Goal: Information Seeking & Learning: Check status

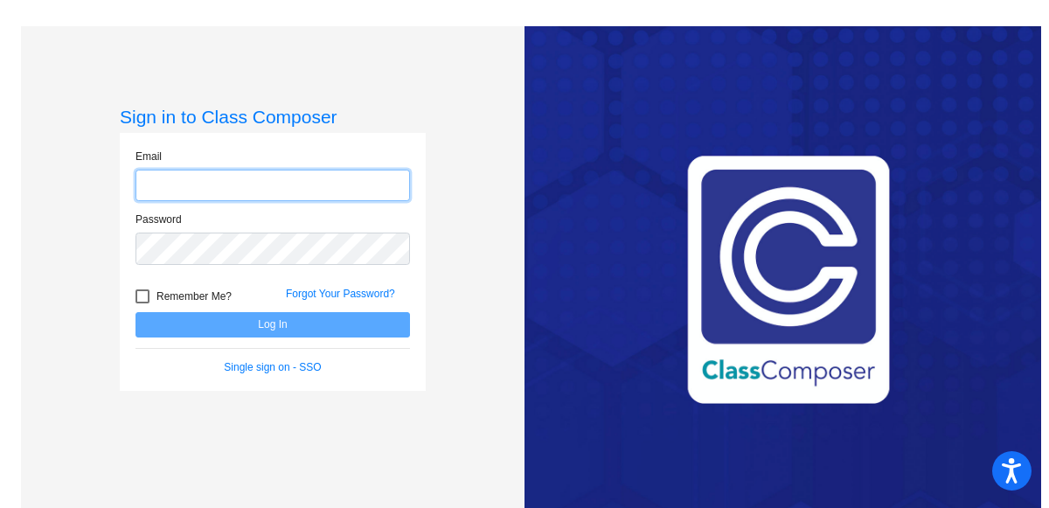
type input "[PERSON_NAME][EMAIL_ADDRESS][DOMAIN_NAME]"
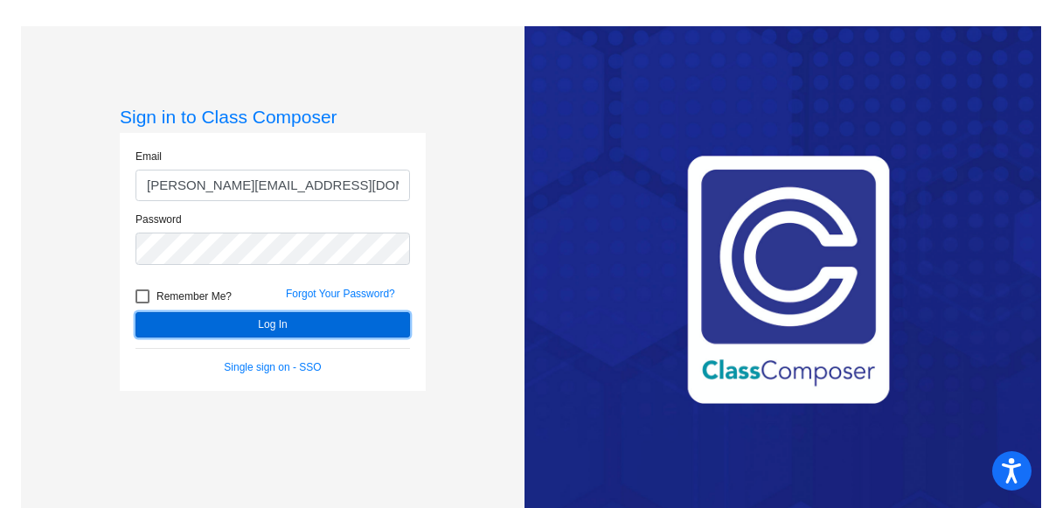
click at [293, 318] on button "Log In" at bounding box center [272, 324] width 274 height 25
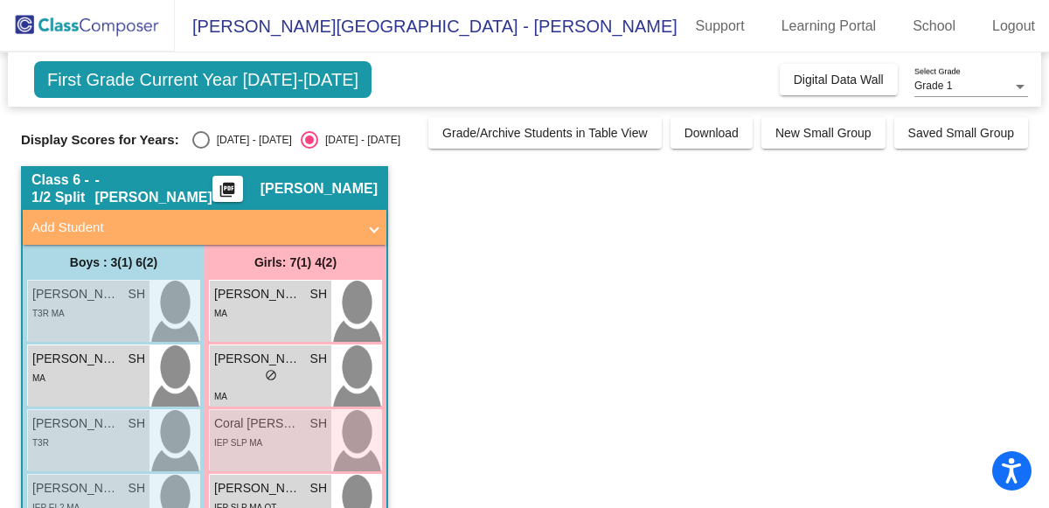
click at [193, 138] on div "Select an option" at bounding box center [200, 139] width 17 height 17
click at [200, 149] on input "[DATE] - [DATE]" at bounding box center [200, 149] width 1 height 1
radio input "true"
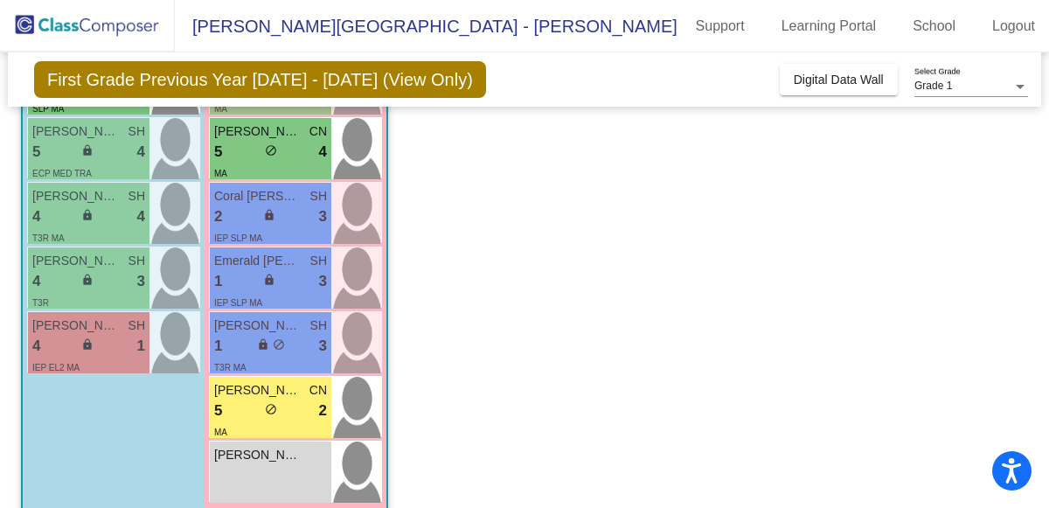
scroll to position [511, 0]
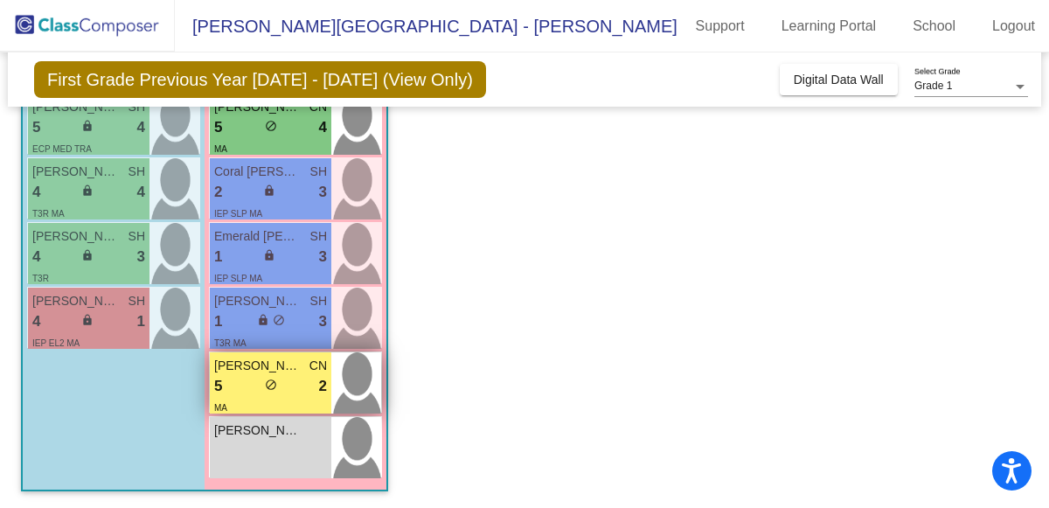
click at [273, 357] on span "[PERSON_NAME]" at bounding box center [257, 366] width 87 height 18
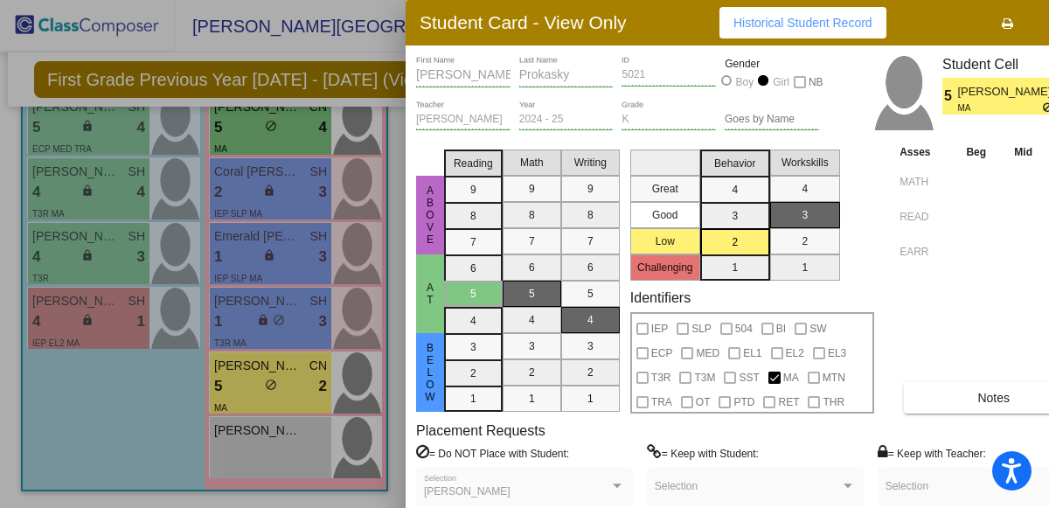
click at [962, 398] on button "Notes" at bounding box center [993, 397] width 179 height 31
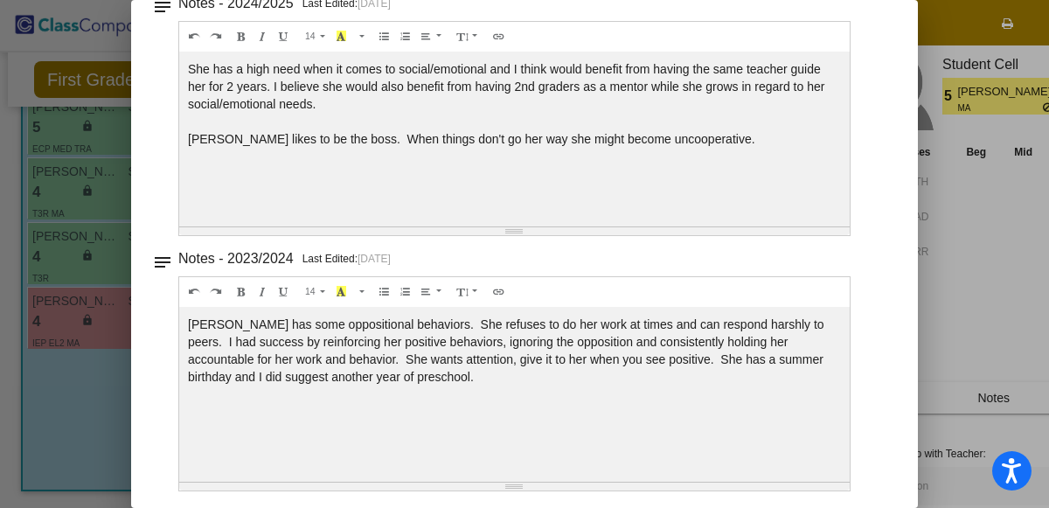
scroll to position [0, 0]
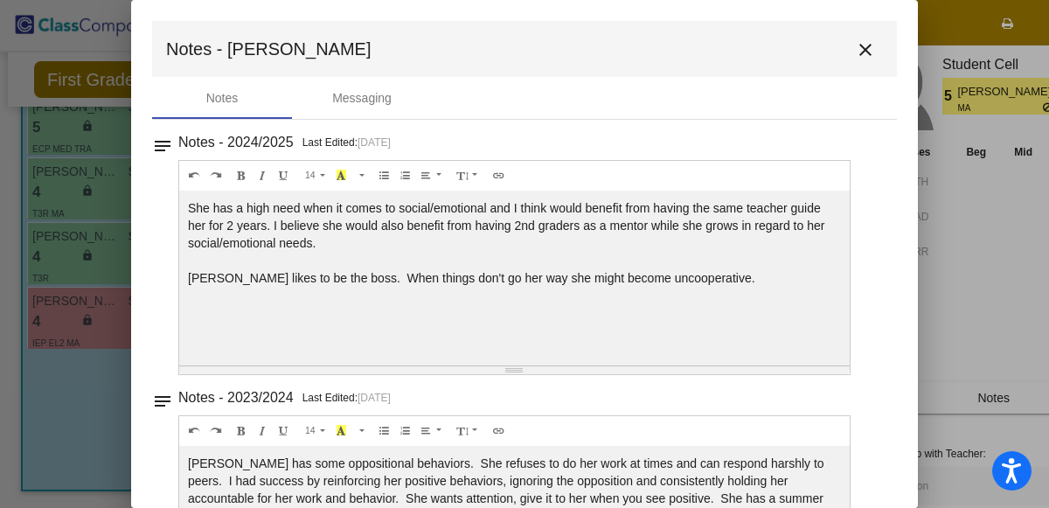
click at [855, 48] on mat-icon "close" at bounding box center [865, 49] width 21 height 21
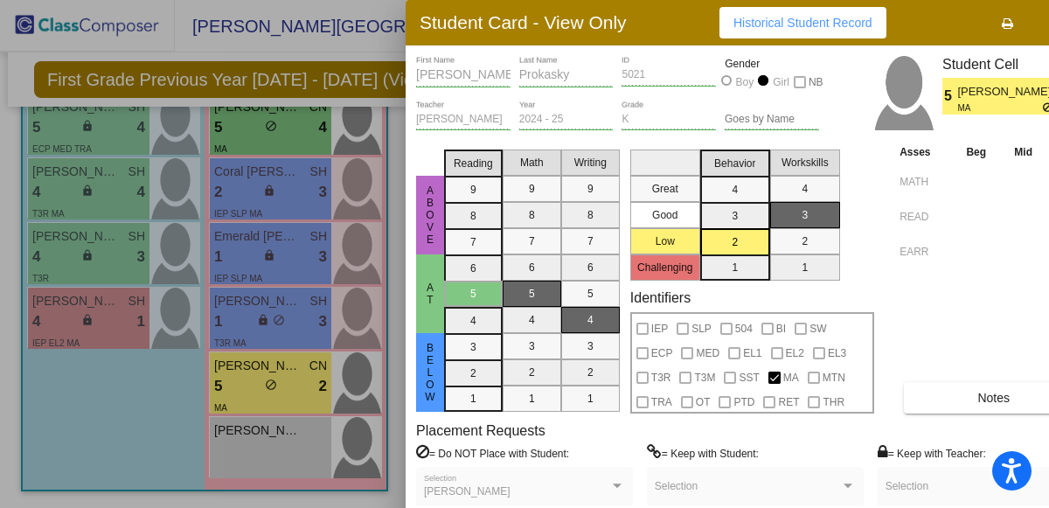
click at [135, 420] on div at bounding box center [524, 254] width 1049 height 508
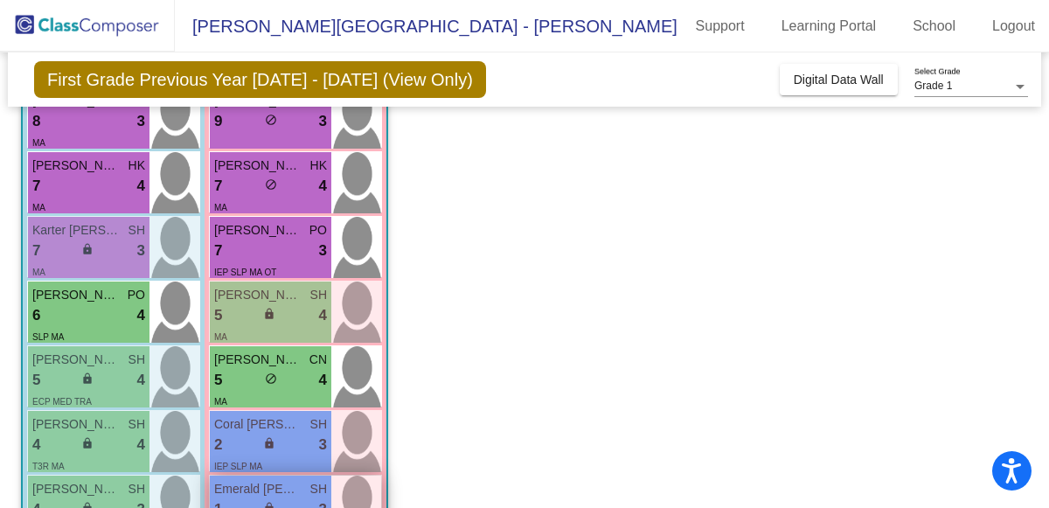
scroll to position [254, 0]
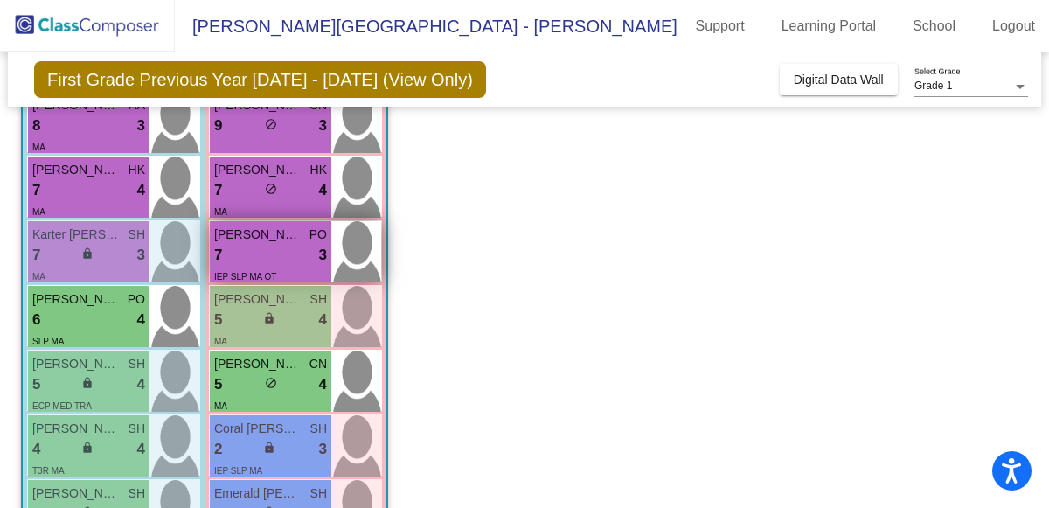
click at [261, 244] on div "7 lock do_not_disturb_alt 3" at bounding box center [270, 255] width 113 height 23
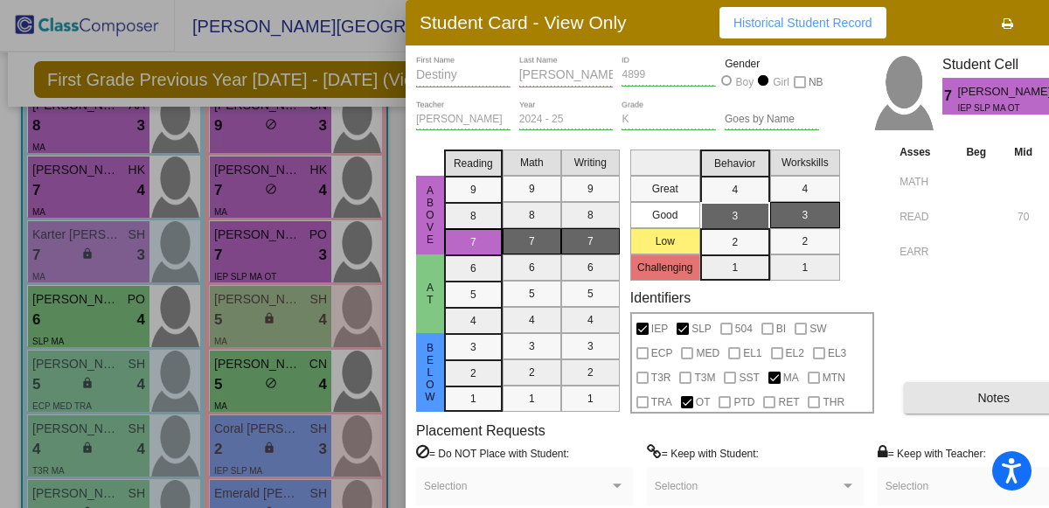
click at [964, 400] on button "Notes" at bounding box center [993, 397] width 179 height 31
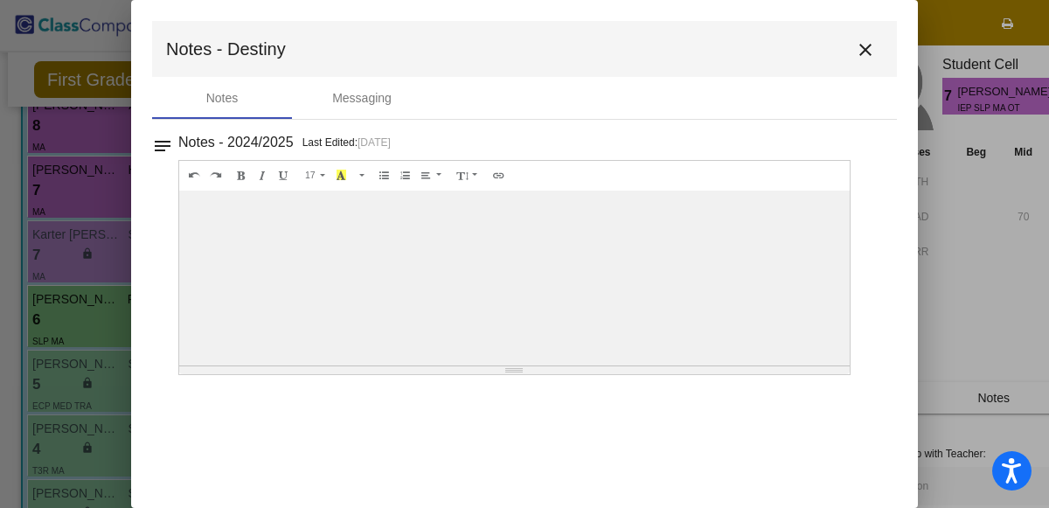
click at [865, 48] on mat-icon "close" at bounding box center [865, 49] width 21 height 21
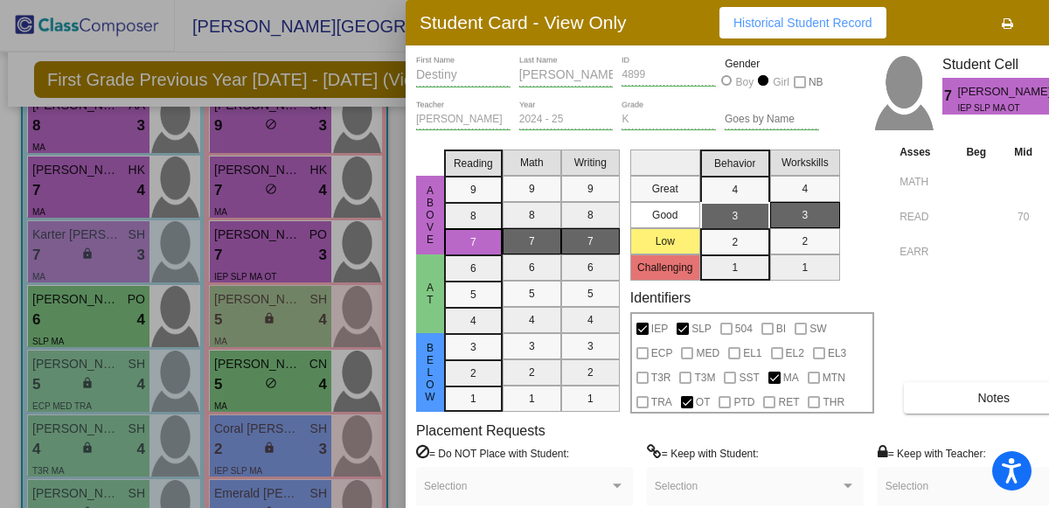
click at [777, 21] on span "Historical Student Record" at bounding box center [802, 23] width 139 height 14
click at [1046, 16] on button "button" at bounding box center [1063, 22] width 56 height 31
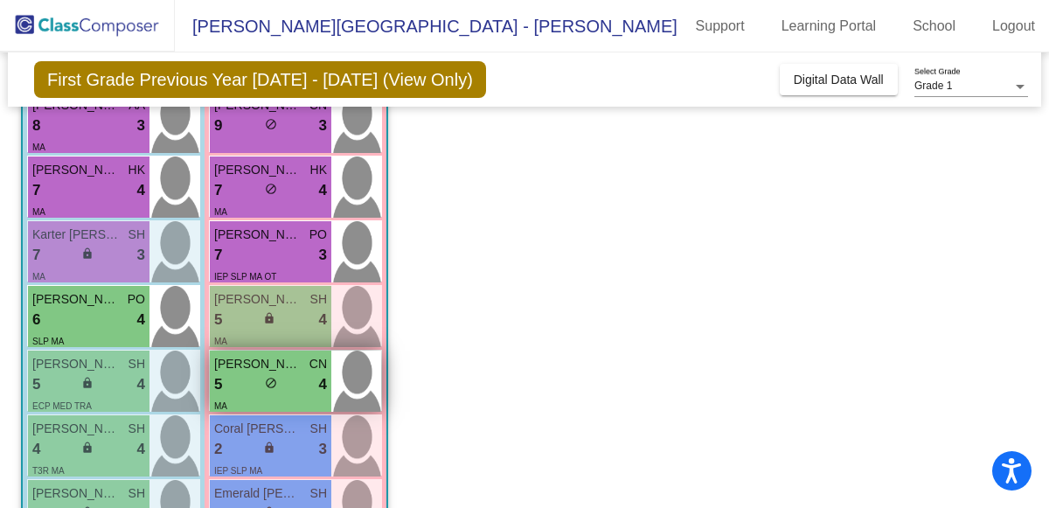
scroll to position [196, 0]
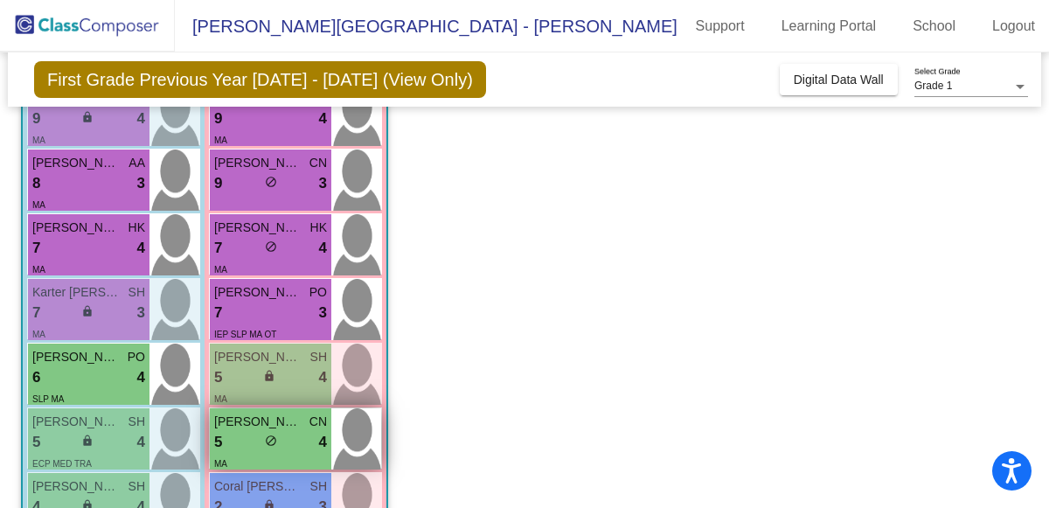
click at [246, 443] on div "5 lock do_not_disturb_alt 4" at bounding box center [270, 442] width 113 height 23
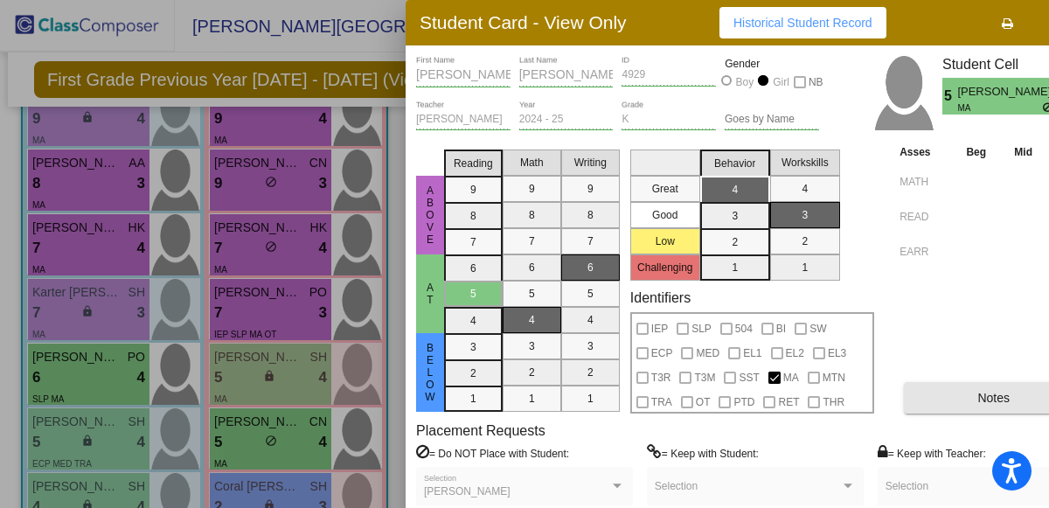
click at [957, 390] on button "Notes" at bounding box center [993, 397] width 179 height 31
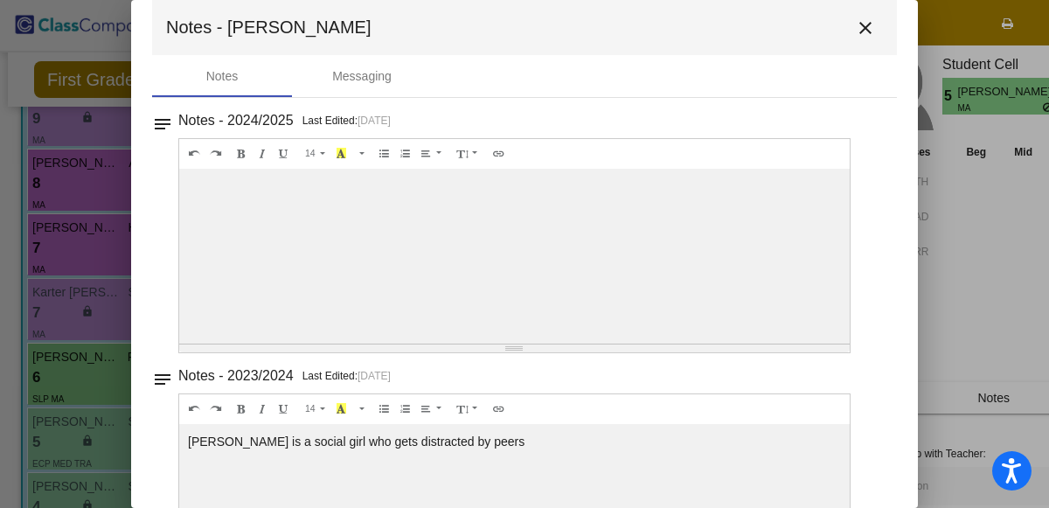
scroll to position [0, 0]
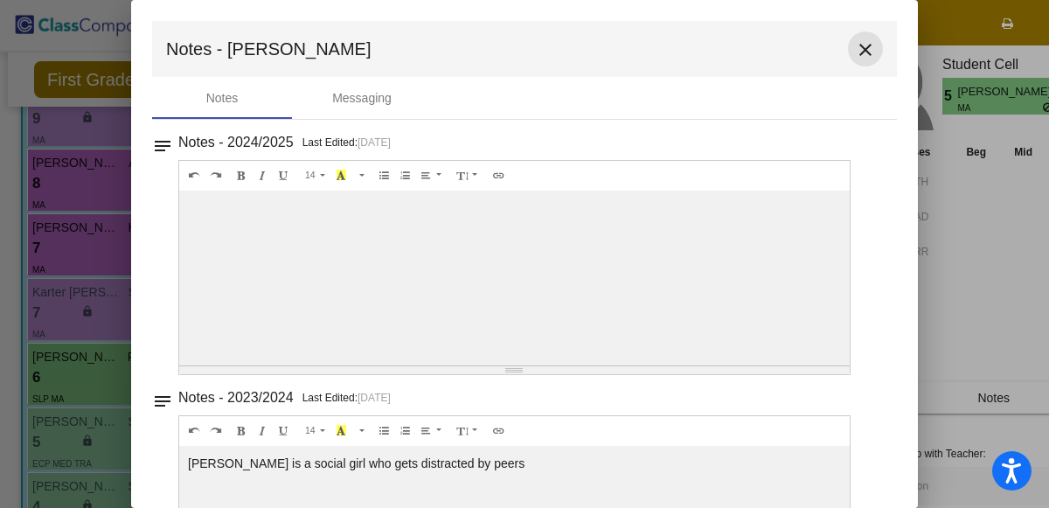
click at [855, 47] on mat-icon "close" at bounding box center [865, 49] width 21 height 21
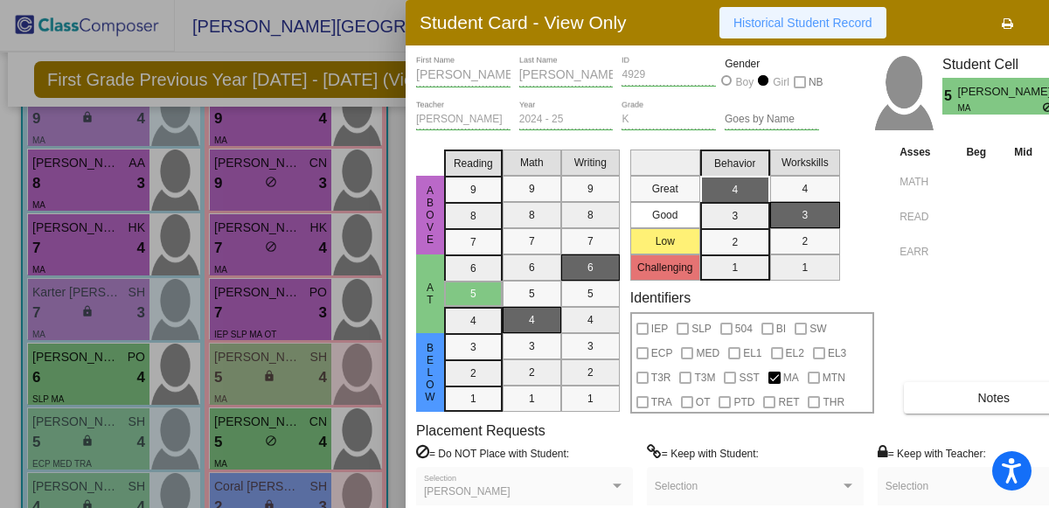
click at [812, 20] on span "Historical Student Record" at bounding box center [802, 23] width 139 height 14
click at [1048, 15] on button "button" at bounding box center [1063, 22] width 56 height 31
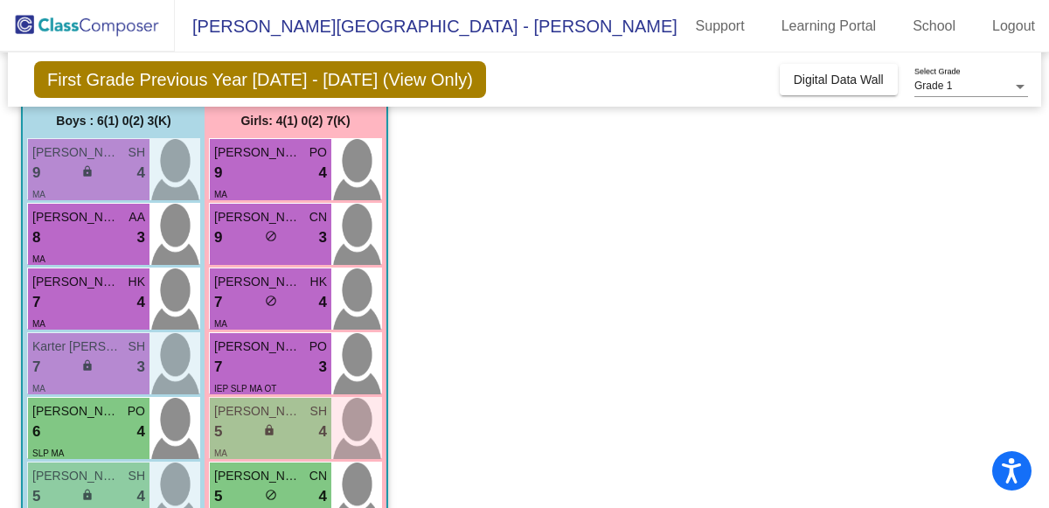
scroll to position [140, 0]
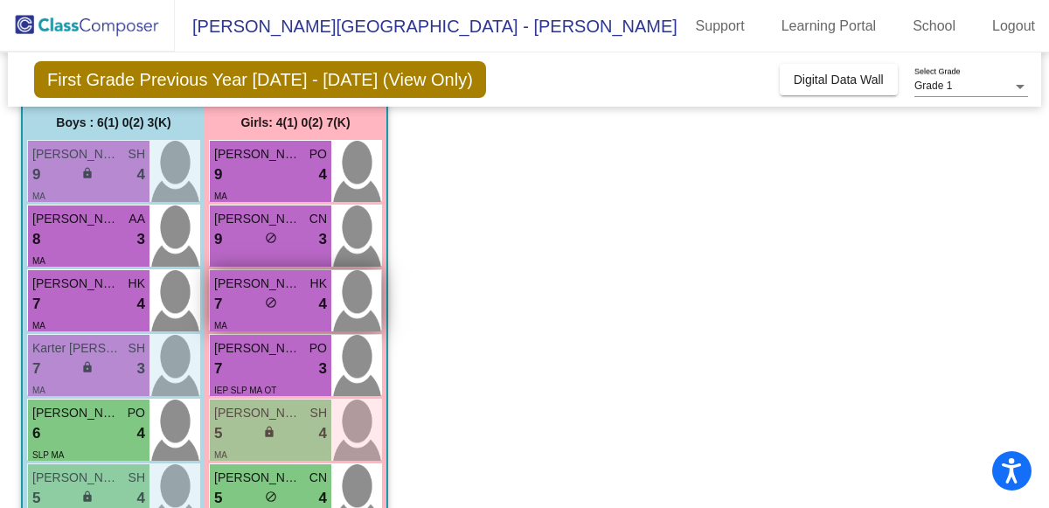
click at [238, 293] on div "7 lock do_not_disturb_alt 4" at bounding box center [270, 304] width 113 height 23
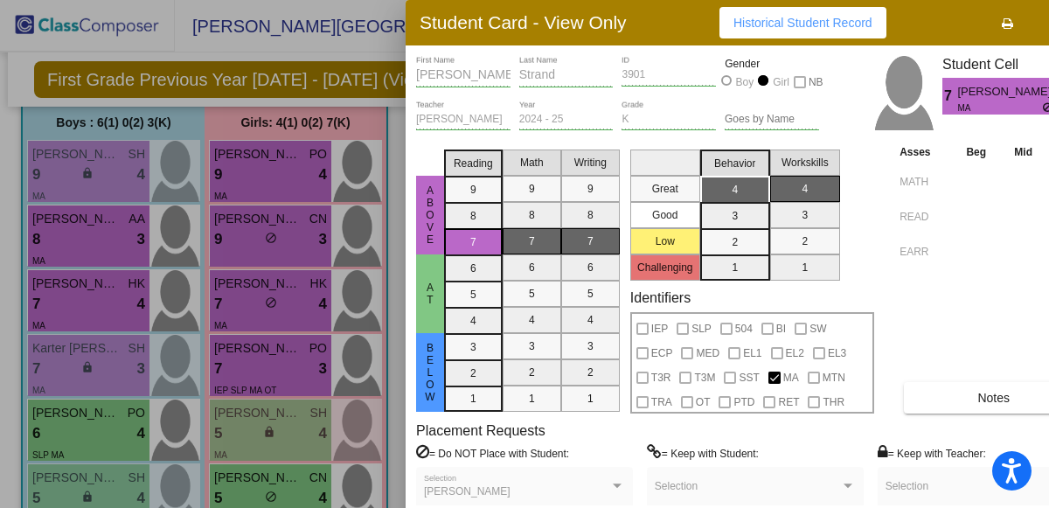
click at [1047, 15] on button "button" at bounding box center [1063, 22] width 56 height 31
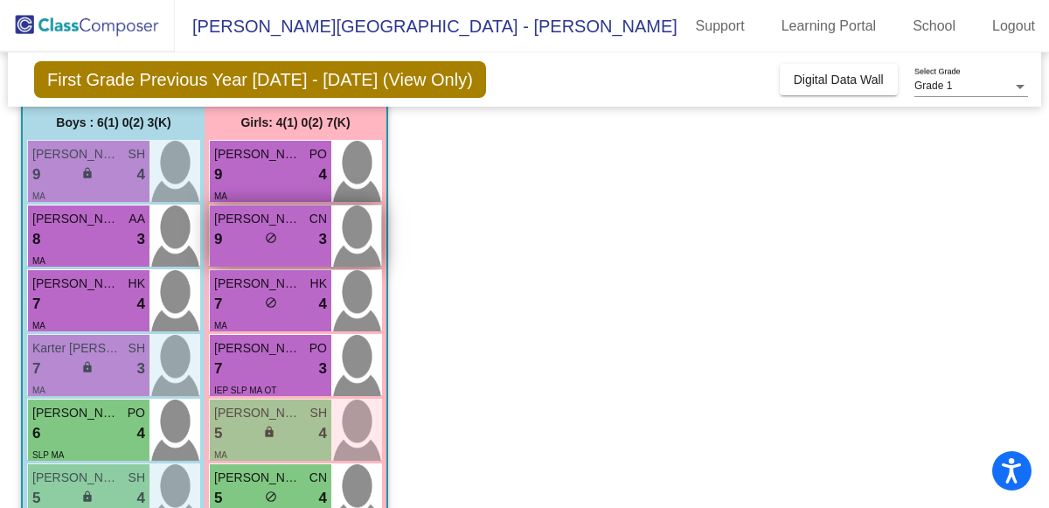
click at [266, 228] on div "9 lock do_not_disturb_alt 3" at bounding box center [270, 239] width 113 height 23
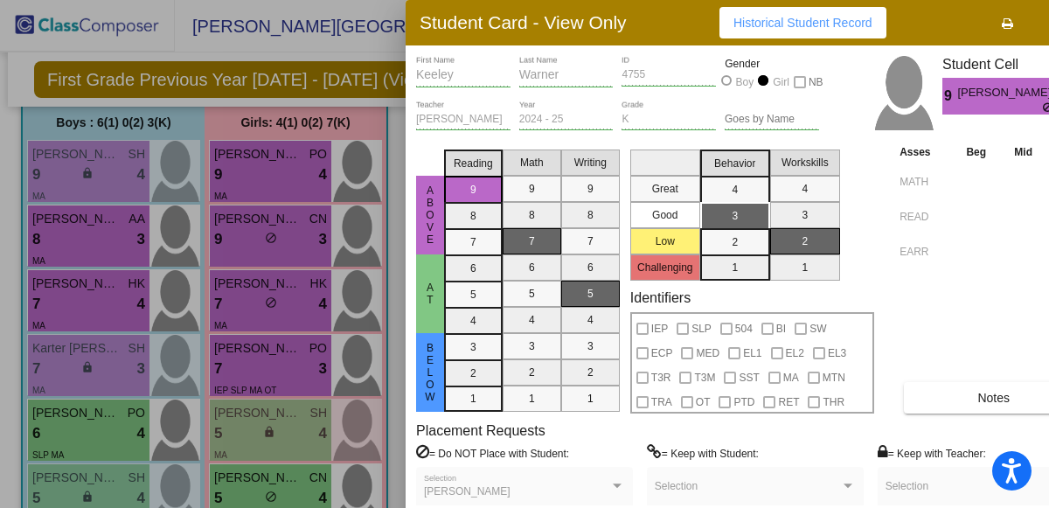
click at [771, 24] on span "Historical Student Record" at bounding box center [802, 23] width 139 height 14
click at [972, 386] on button "Notes" at bounding box center [993, 397] width 179 height 31
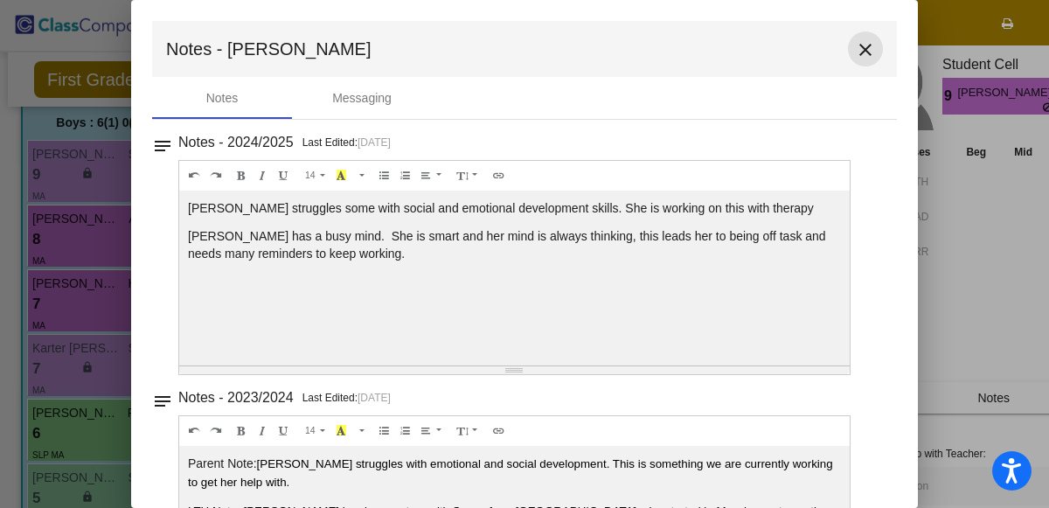
click at [856, 48] on mat-icon "close" at bounding box center [865, 49] width 21 height 21
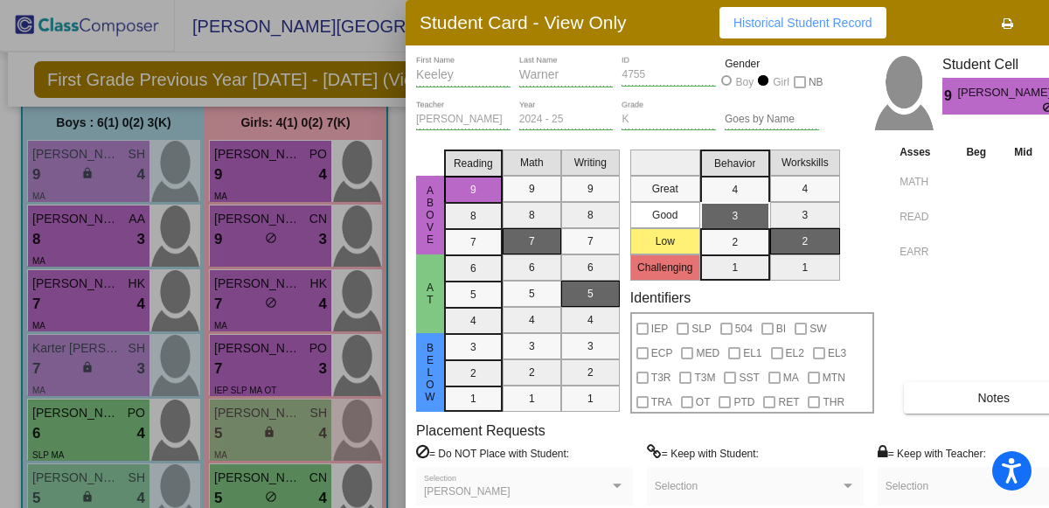
click at [8, 128] on div at bounding box center [524, 254] width 1049 height 508
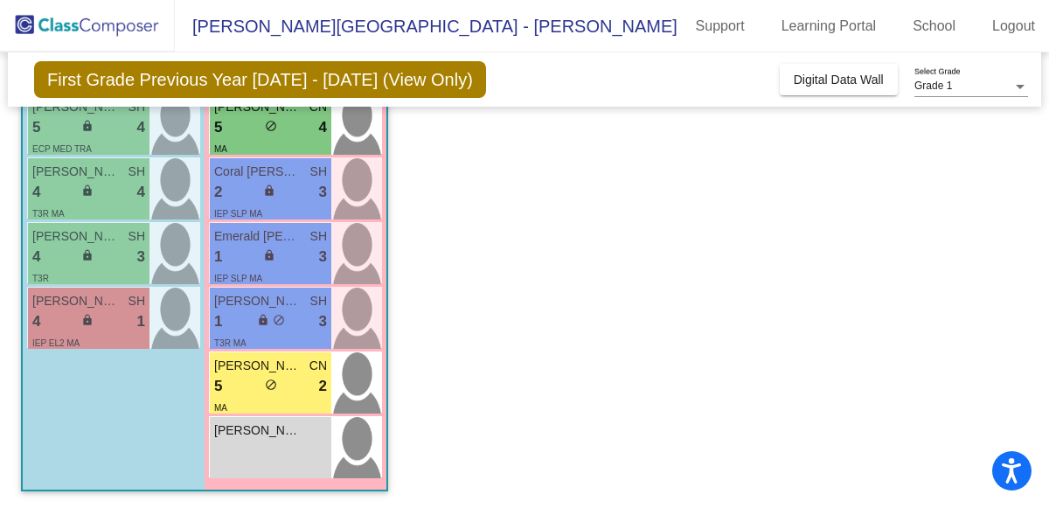
scroll to position [0, 0]
